Goal: Task Accomplishment & Management: Book appointment/travel/reservation

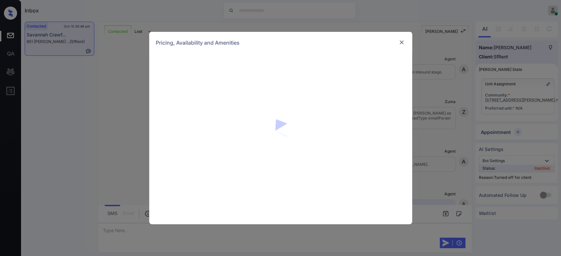
scroll to position [3189, 0]
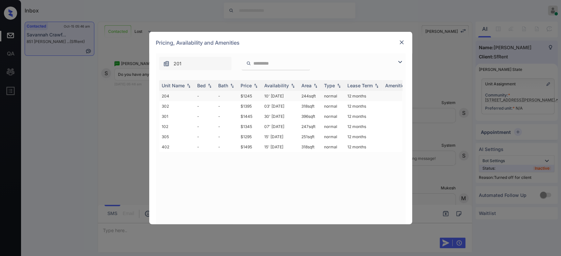
click at [246, 97] on td "$1245" at bounding box center [250, 96] width 24 height 10
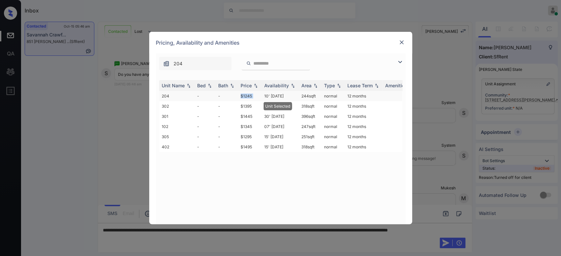
click at [246, 97] on td "$1245" at bounding box center [250, 96] width 24 height 10
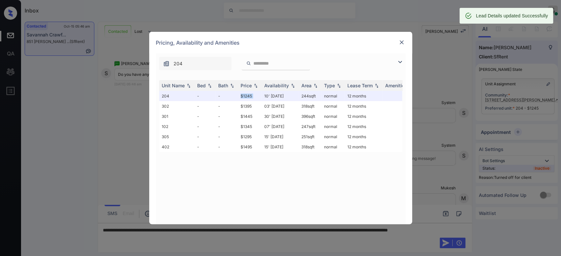
click at [400, 44] on img at bounding box center [401, 42] width 7 height 7
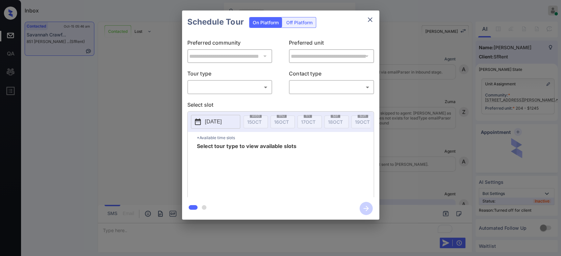
click at [303, 22] on div "Off Platform" at bounding box center [299, 22] width 33 height 10
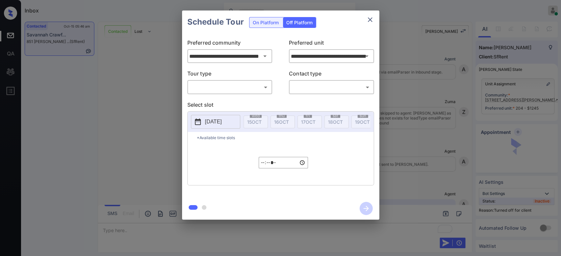
scroll to position [3189, 0]
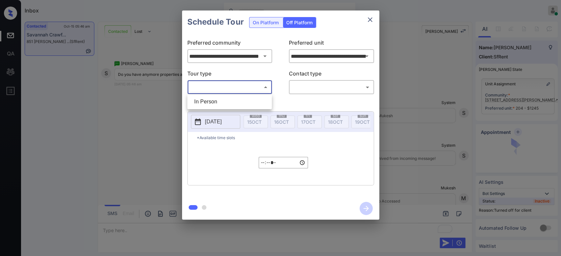
click at [237, 86] on body "Inbox Mukesh Online Set yourself offline Set yourself on break Profile Switch t…" at bounding box center [280, 128] width 561 height 256
click at [216, 96] on li "In Person" at bounding box center [229, 102] width 81 height 12
type input "********"
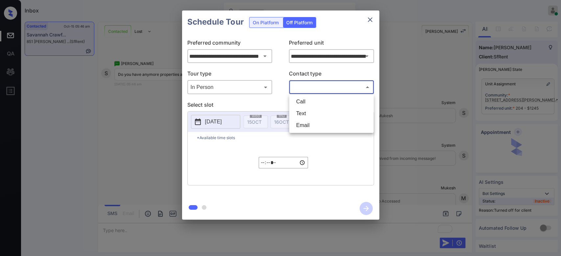
click at [312, 87] on body "Inbox Mukesh Online Set yourself offline Set yourself on break Profile Switch t…" at bounding box center [280, 128] width 561 height 256
click at [302, 109] on li "Text" at bounding box center [331, 114] width 81 height 12
type input "****"
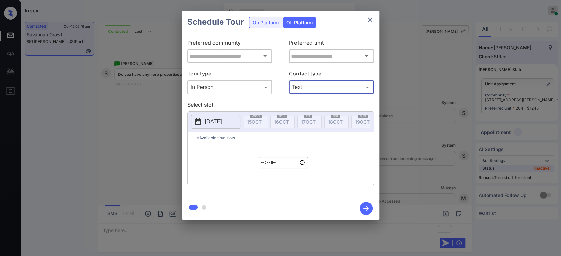
type input "**********"
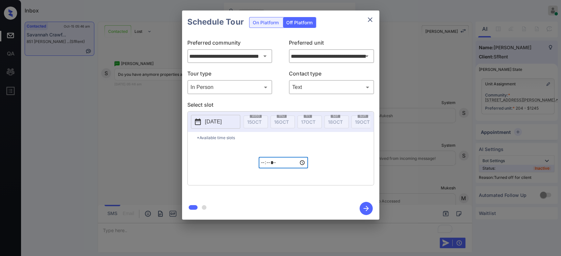
click at [263, 169] on input "*****" at bounding box center [283, 163] width 49 height 12
type input "*****"
type input "**********"
type input "*****"
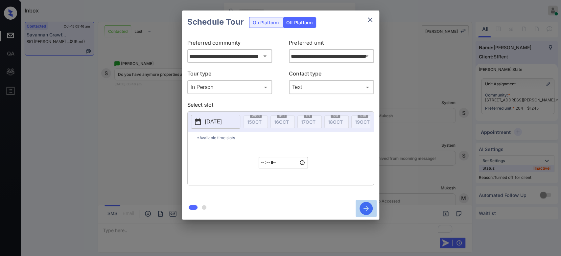
click at [368, 206] on icon "button" at bounding box center [366, 208] width 13 height 13
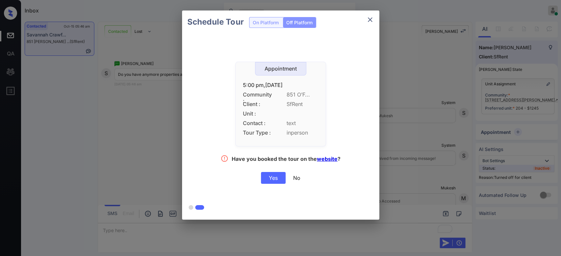
click at [280, 178] on div "Yes" at bounding box center [273, 178] width 25 height 12
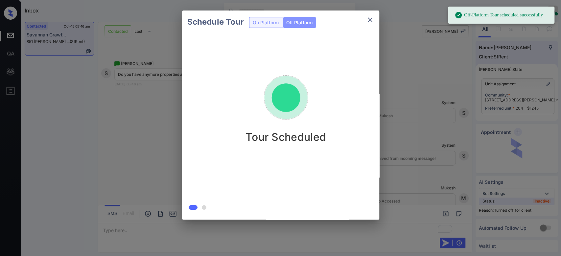
click at [371, 23] on icon "close" at bounding box center [370, 20] width 8 height 8
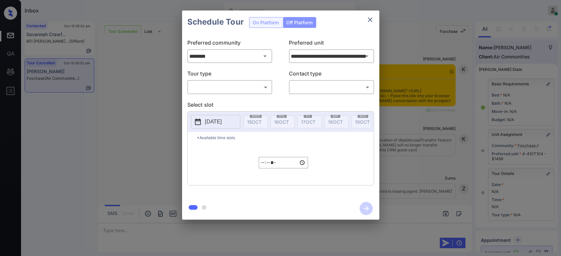
scroll to position [6336, 0]
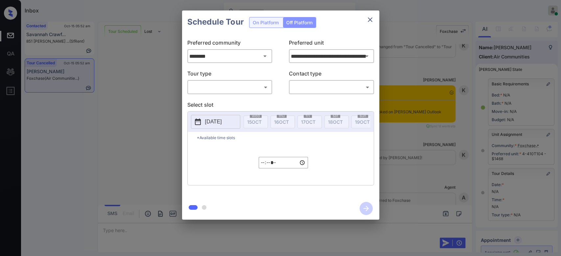
click at [370, 19] on icon "close" at bounding box center [370, 19] width 5 height 5
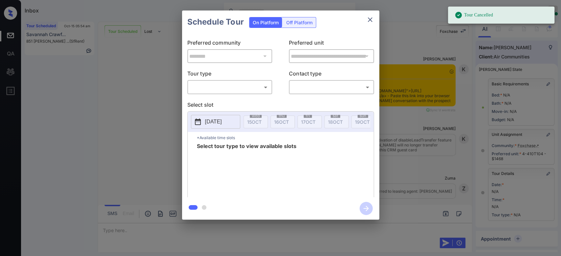
scroll to position [6579, 0]
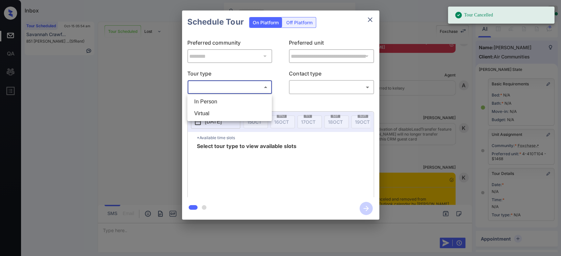
click at [245, 84] on body "Tour Cancelled Inbox Mukesh Online Set yourself offline Set yourself on break P…" at bounding box center [280, 128] width 561 height 256
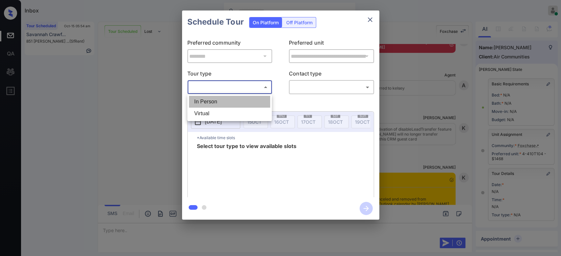
click at [222, 101] on li "In Person" at bounding box center [229, 102] width 81 height 12
type input "********"
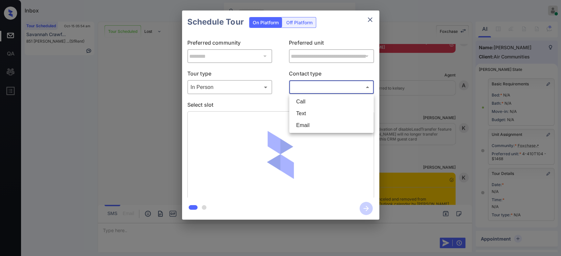
click at [313, 89] on body "Inbox Mukesh Online Set yourself offline Set yourself on break Profile Switch t…" at bounding box center [280, 128] width 561 height 256
click at [304, 113] on li "Text" at bounding box center [331, 114] width 81 height 12
type input "****"
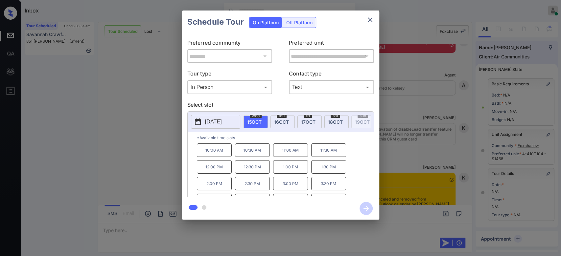
click at [284, 191] on p "3:00 PM" at bounding box center [290, 183] width 35 height 13
click at [367, 214] on icon "button" at bounding box center [366, 208] width 13 height 13
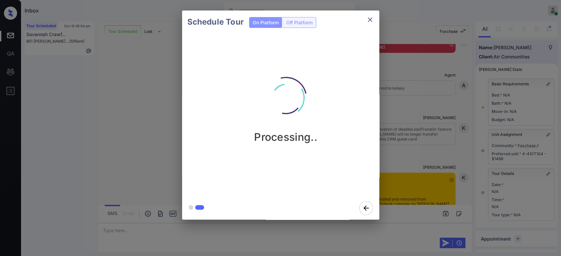
click at [420, 120] on div "Schedule Tour On Platform Off Platform Processing.." at bounding box center [280, 115] width 561 height 230
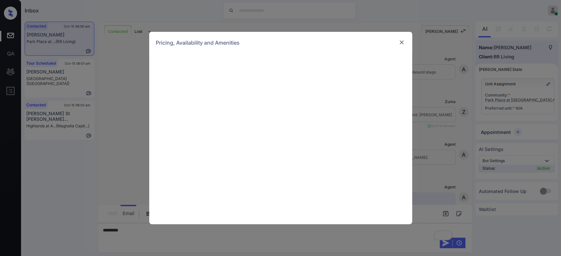
scroll to position [419, 0]
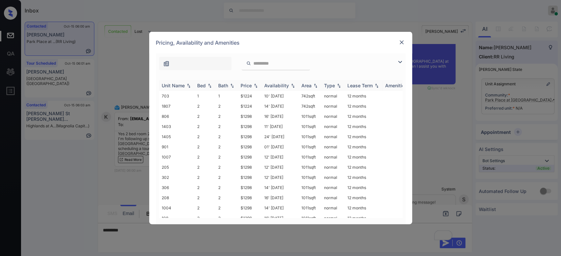
click at [249, 85] on div "Price" at bounding box center [246, 86] width 11 height 6
click at [245, 109] on td "$1224" at bounding box center [250, 106] width 24 height 10
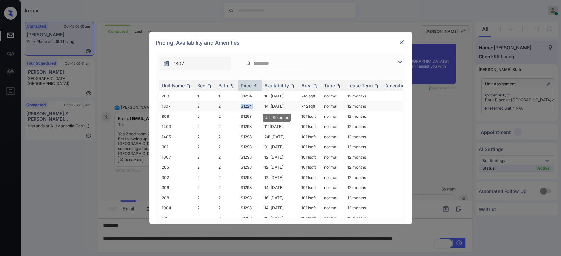
click at [245, 109] on td "$1224" at bounding box center [250, 106] width 24 height 10
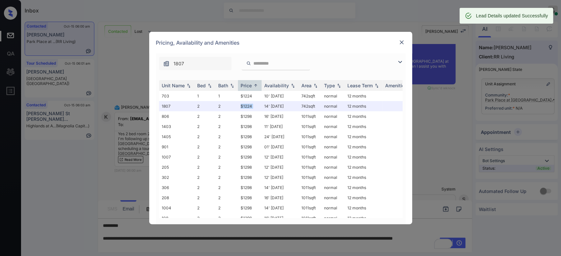
click at [404, 40] on img at bounding box center [401, 42] width 7 height 7
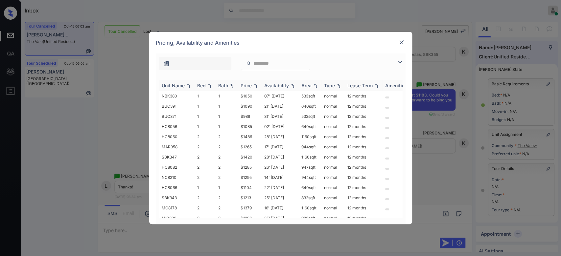
click at [249, 84] on div "Price" at bounding box center [246, 86] width 11 height 6
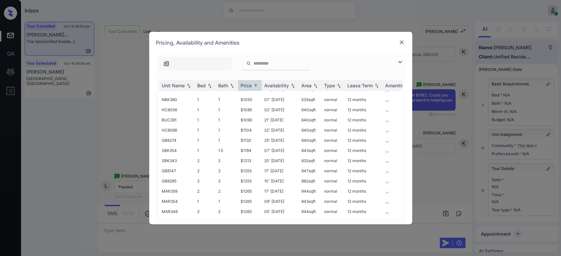
scroll to position [80, 0]
click at [247, 155] on td "$1213" at bounding box center [250, 159] width 24 height 10
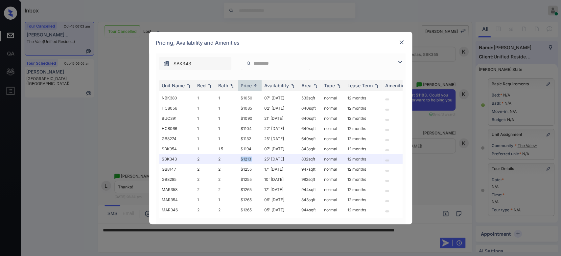
click at [400, 44] on img at bounding box center [401, 42] width 7 height 7
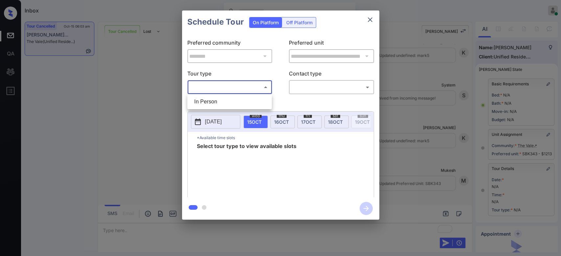
click at [229, 87] on body "Inbox Mukesh Online Set yourself offline Set yourself on break Profile Switch t…" at bounding box center [280, 128] width 561 height 256
click at [214, 101] on li "In Person" at bounding box center [229, 102] width 81 height 12
type input "********"
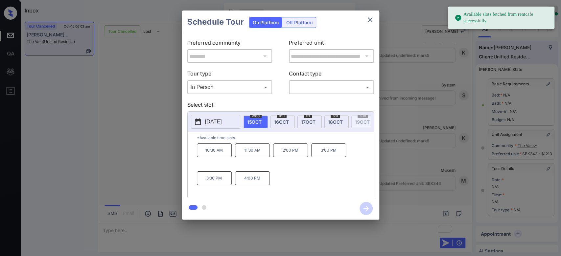
click at [229, 117] on button "[DATE]" at bounding box center [215, 122] width 49 height 14
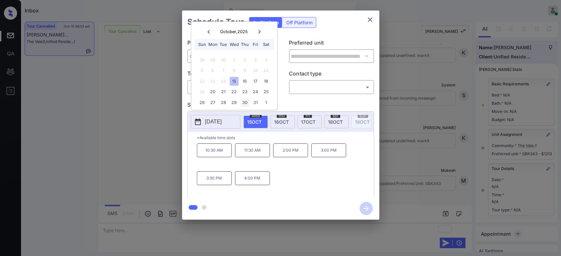
click at [248, 103] on div "30" at bounding box center [244, 102] width 9 height 9
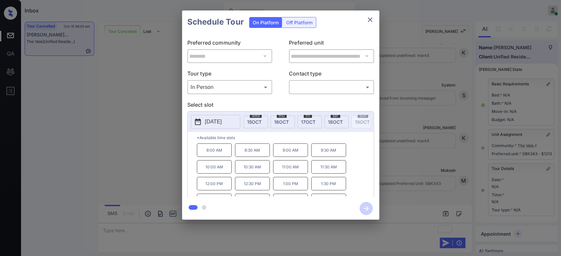
click at [138, 138] on div "**********" at bounding box center [280, 115] width 561 height 230
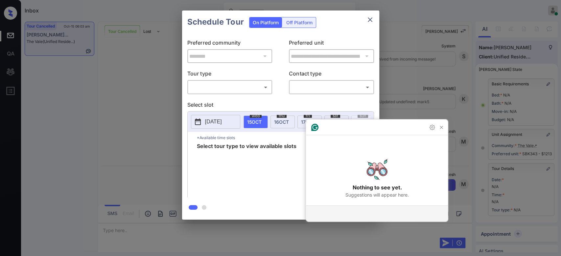
click at [247, 90] on body "Inbox Mukesh Online Set yourself offline Set yourself on break Profile Switch t…" at bounding box center [280, 128] width 561 height 256
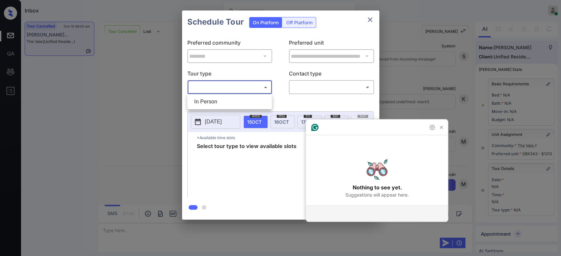
click at [214, 99] on li "In Person" at bounding box center [229, 102] width 81 height 12
type input "********"
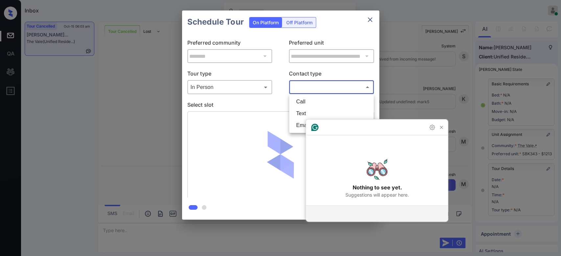
click at [318, 90] on body "Inbox Mukesh Online Set yourself offline Set yourself on break Profile Switch t…" at bounding box center [280, 128] width 561 height 256
click at [309, 111] on li "Text" at bounding box center [331, 114] width 81 height 12
type input "****"
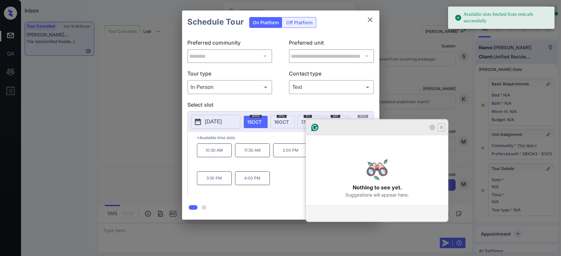
click at [443, 130] on icon "Close Grammarly Assistant" at bounding box center [441, 127] width 5 height 5
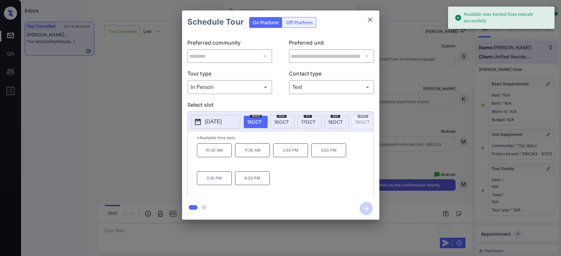
click at [227, 117] on button "[DATE]" at bounding box center [215, 122] width 49 height 14
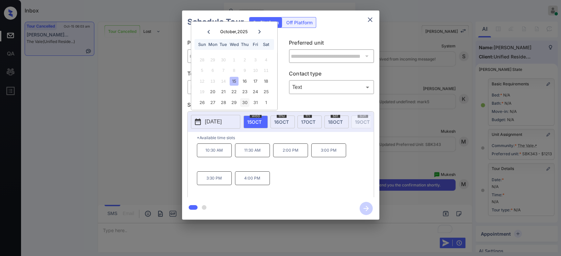
click at [244, 103] on div "30" at bounding box center [244, 102] width 9 height 9
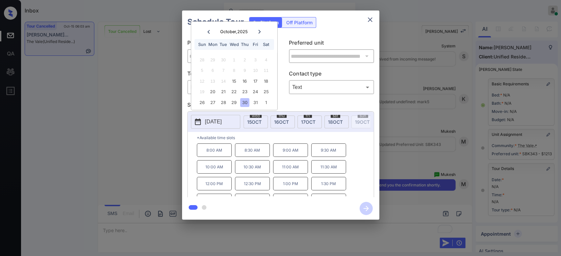
click at [285, 156] on p "9:00 AM" at bounding box center [290, 150] width 35 height 13
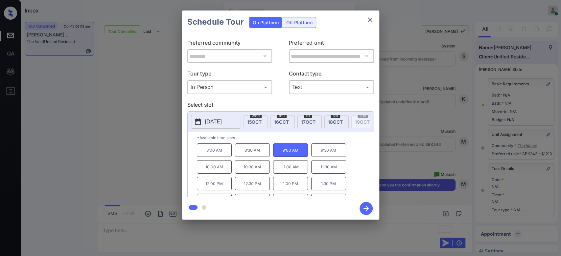
click at [368, 211] on icon "button" at bounding box center [366, 208] width 13 height 13
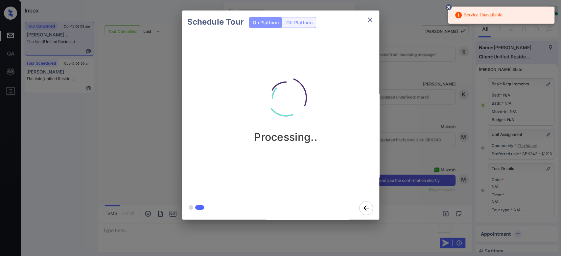
click at [448, 9] on icon at bounding box center [449, 7] width 6 height 6
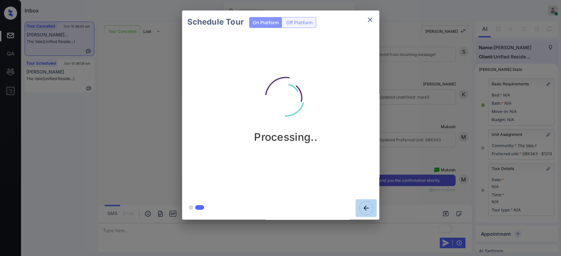
click at [366, 206] on icon "button" at bounding box center [366, 208] width 5 height 5
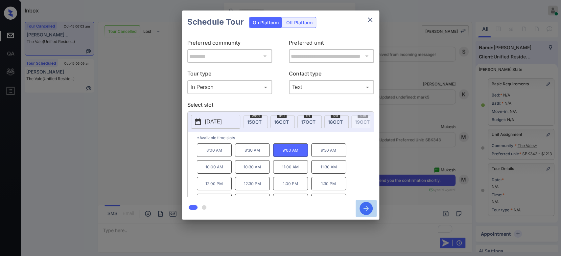
click at [366, 204] on icon "button" at bounding box center [366, 208] width 13 height 13
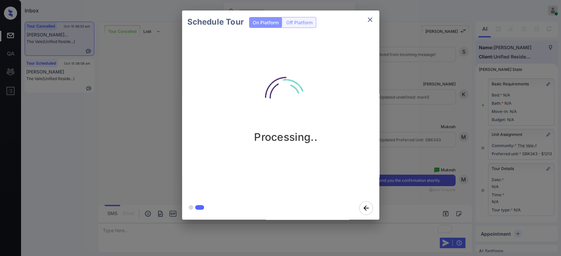
click at [401, 68] on div "Schedule Tour On Platform Off Platform Processing.." at bounding box center [280, 115] width 561 height 230
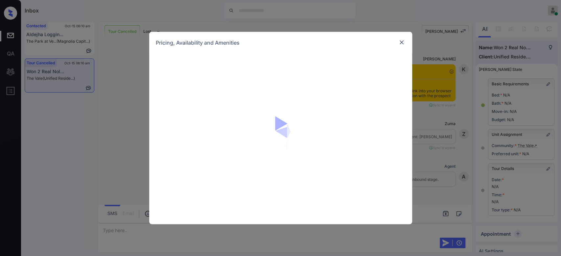
scroll to position [1, 0]
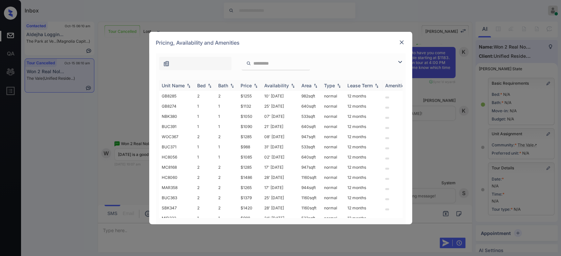
click at [248, 83] on div "Price" at bounding box center [246, 86] width 11 height 6
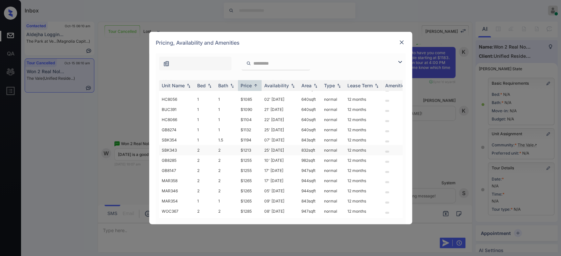
click at [243, 150] on td "$1213" at bounding box center [250, 150] width 24 height 10
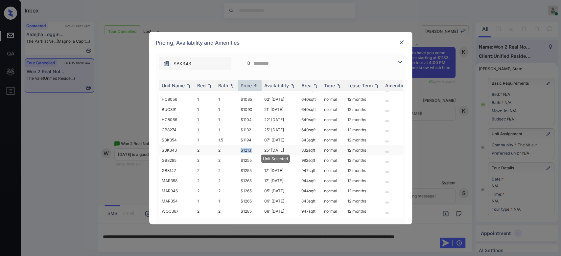
click at [243, 150] on td "$1213" at bounding box center [250, 150] width 24 height 10
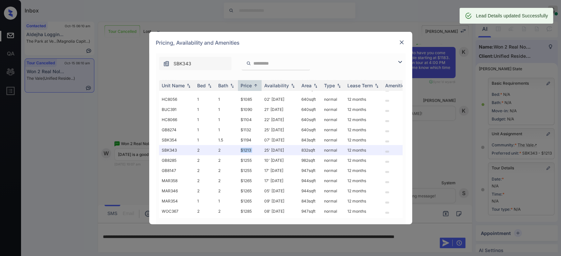
click at [402, 42] on img at bounding box center [401, 42] width 7 height 7
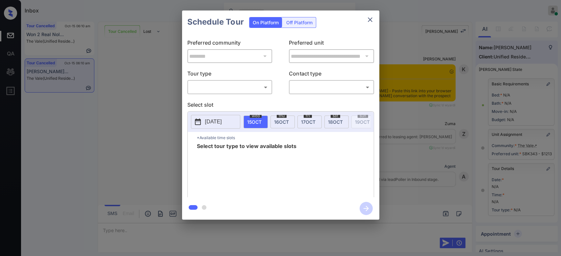
scroll to position [7029, 0]
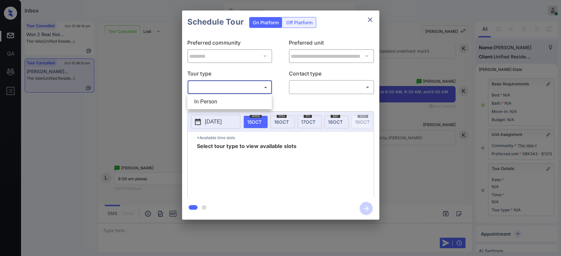
click at [250, 92] on body "Inbox Mukesh Online Set yourself offline Set yourself on break Profile Switch t…" at bounding box center [280, 128] width 561 height 256
click at [225, 98] on li "In Person" at bounding box center [229, 102] width 81 height 12
type input "********"
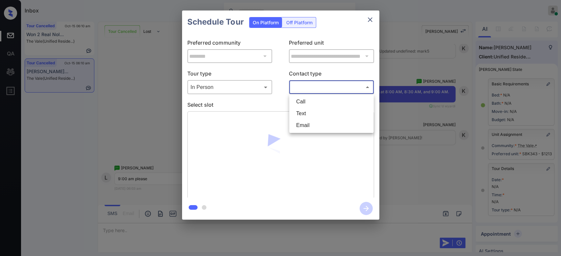
click at [307, 85] on body "Inbox Mukesh Online Set yourself offline Set yourself on break Profile Switch t…" at bounding box center [280, 128] width 561 height 256
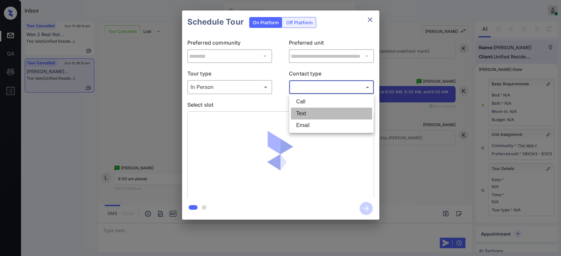
click at [302, 111] on li "Text" at bounding box center [331, 114] width 81 height 12
type input "****"
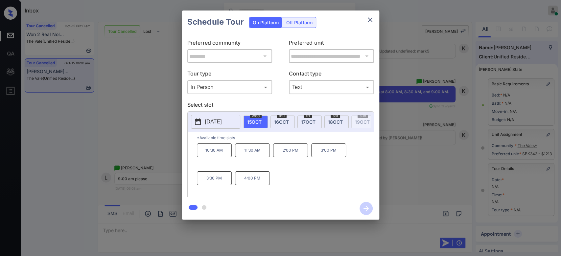
click at [219, 120] on p "[DATE]" at bounding box center [213, 122] width 17 height 8
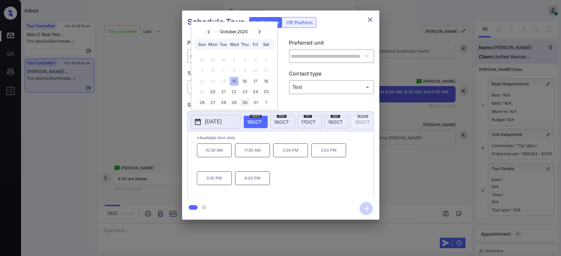
click at [248, 103] on div "30" at bounding box center [244, 102] width 9 height 9
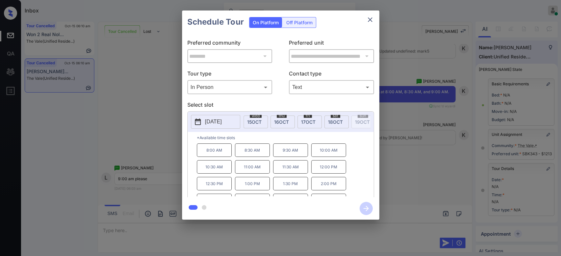
click at [253, 153] on p "8:30 AM" at bounding box center [252, 150] width 35 height 13
click at [367, 207] on icon "button" at bounding box center [366, 208] width 5 height 5
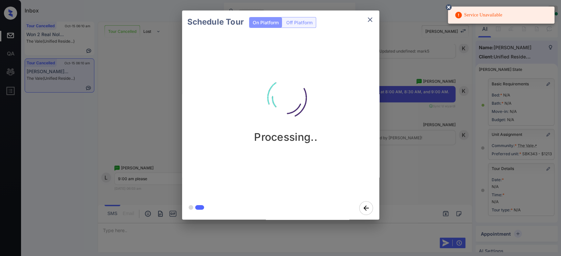
click at [448, 5] on icon at bounding box center [449, 7] width 6 height 6
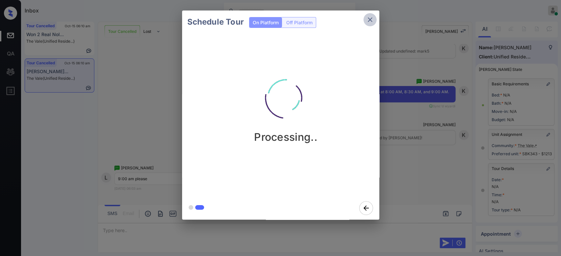
click at [372, 21] on icon "close" at bounding box center [370, 20] width 8 height 8
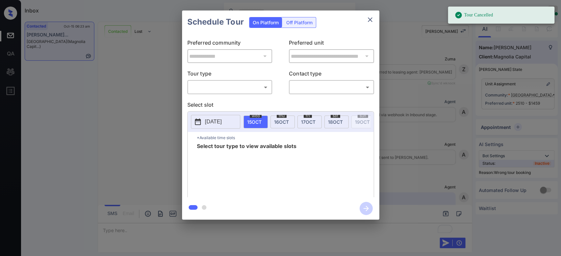
scroll to position [953, 0]
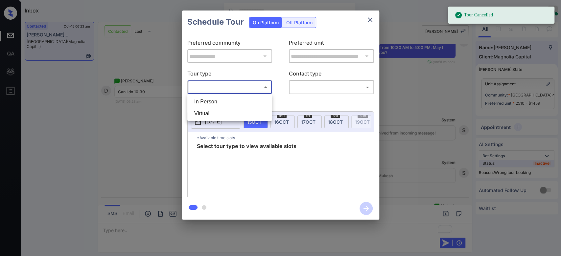
click at [232, 87] on body "Tour Cancelled Inbox Mukesh Online Set yourself offline Set yourself on break P…" at bounding box center [280, 128] width 561 height 256
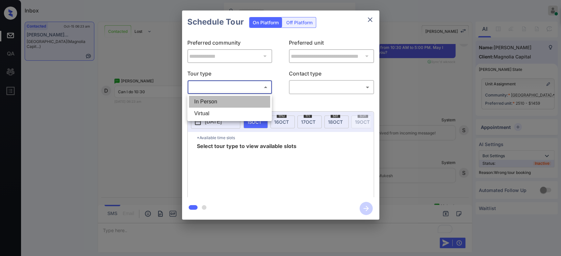
click at [215, 97] on li "In Person" at bounding box center [229, 102] width 81 height 12
type input "********"
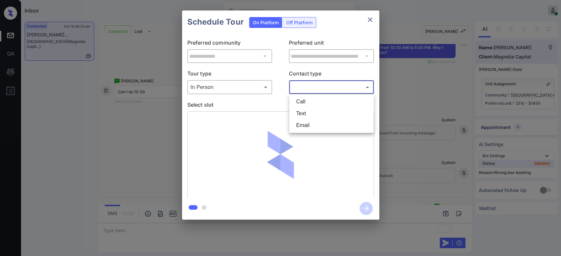
click at [325, 85] on body "Inbox Mukesh Online Set yourself offline Set yourself on break Profile Switch t…" at bounding box center [280, 128] width 561 height 256
click at [308, 115] on li "Text" at bounding box center [331, 114] width 81 height 12
type input "****"
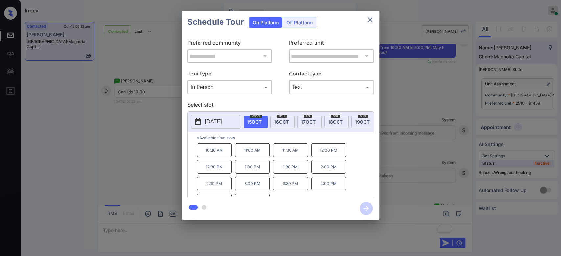
click at [225, 156] on p "10:30 AM" at bounding box center [214, 150] width 35 height 13
click at [366, 209] on icon "button" at bounding box center [366, 208] width 13 height 13
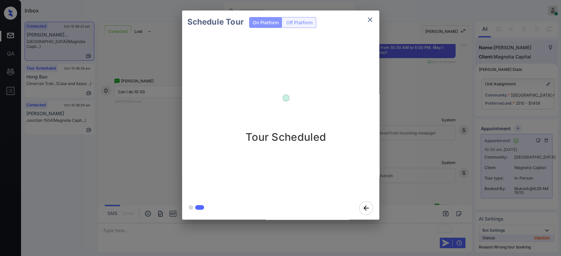
click at [412, 102] on div "Schedule Tour On Platform Off Platform Tour Scheduled" at bounding box center [280, 115] width 561 height 230
